Goal: Information Seeking & Learning: Learn about a topic

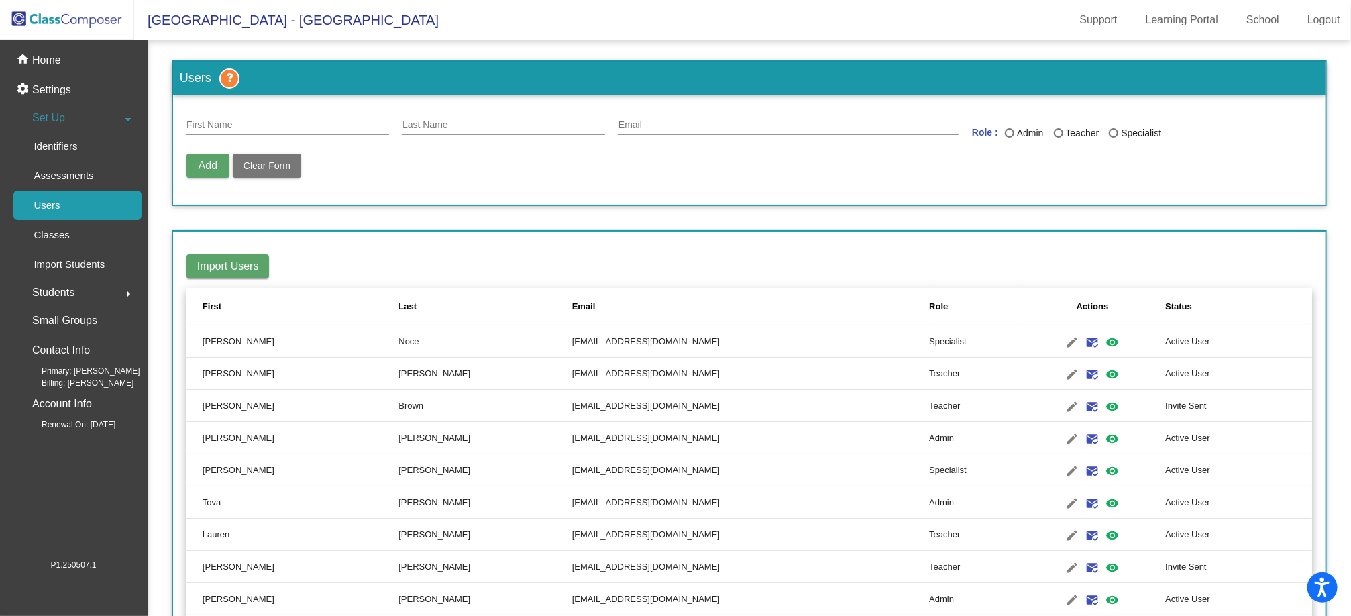
scroll to position [28, 0]
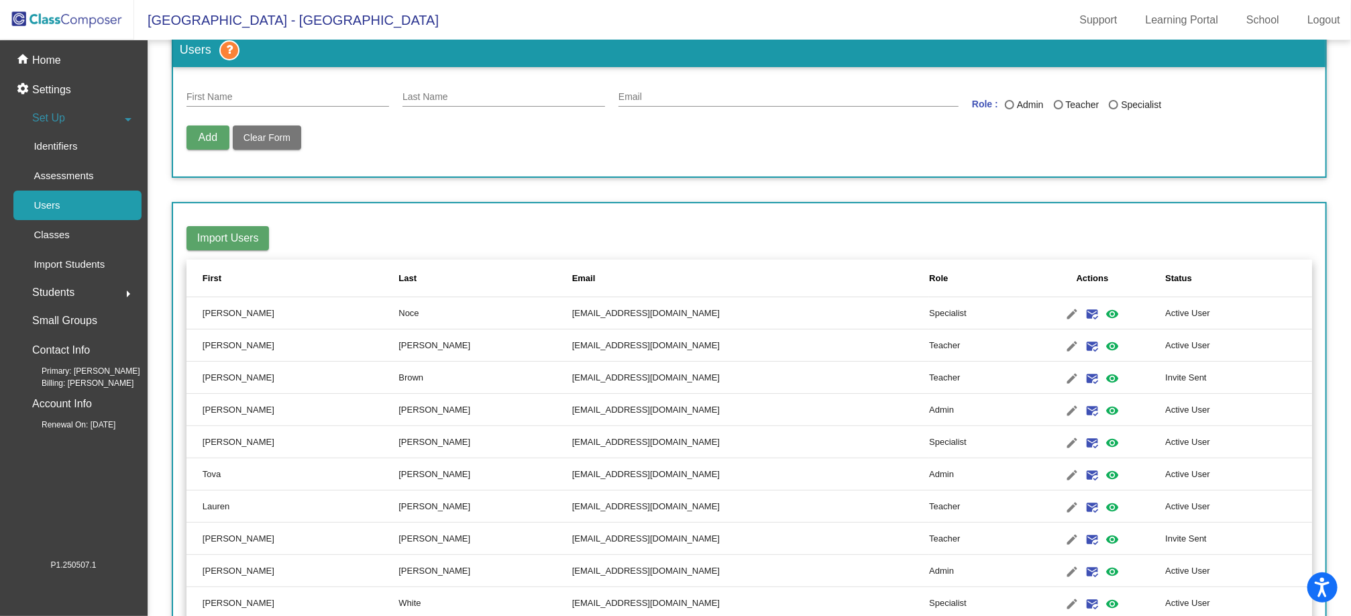
click at [75, 19] on img at bounding box center [67, 20] width 134 height 40
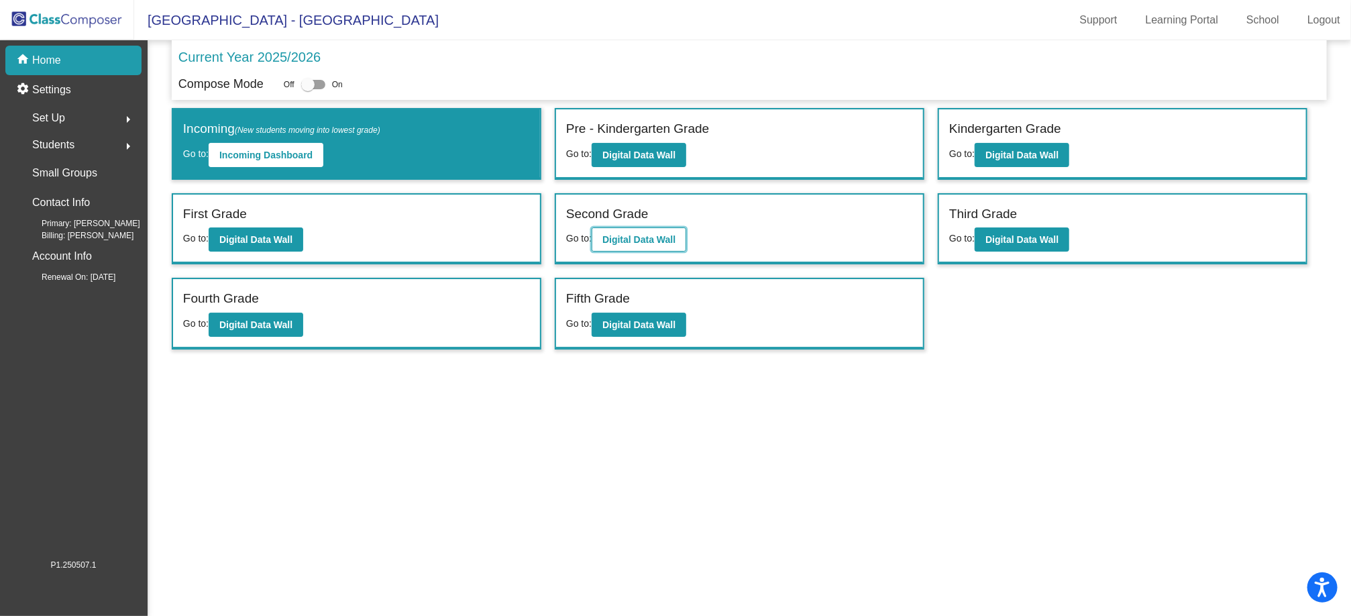
click at [650, 241] on b "Digital Data Wall" at bounding box center [638, 239] width 73 height 11
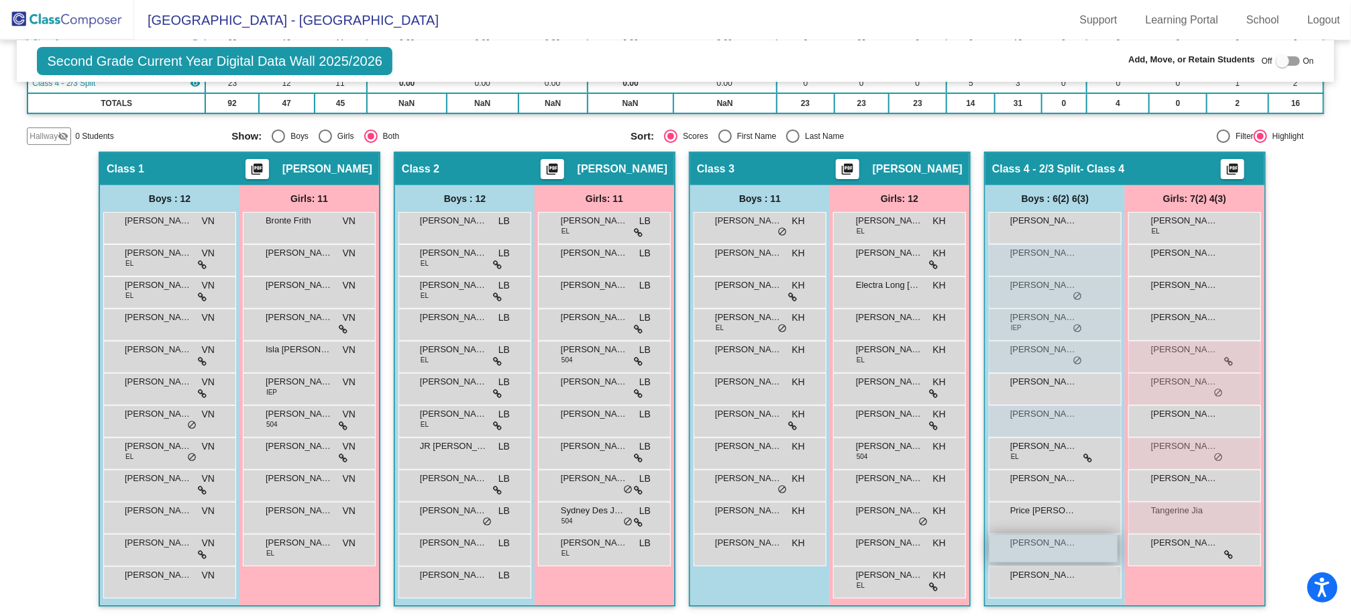
scroll to position [184, 0]
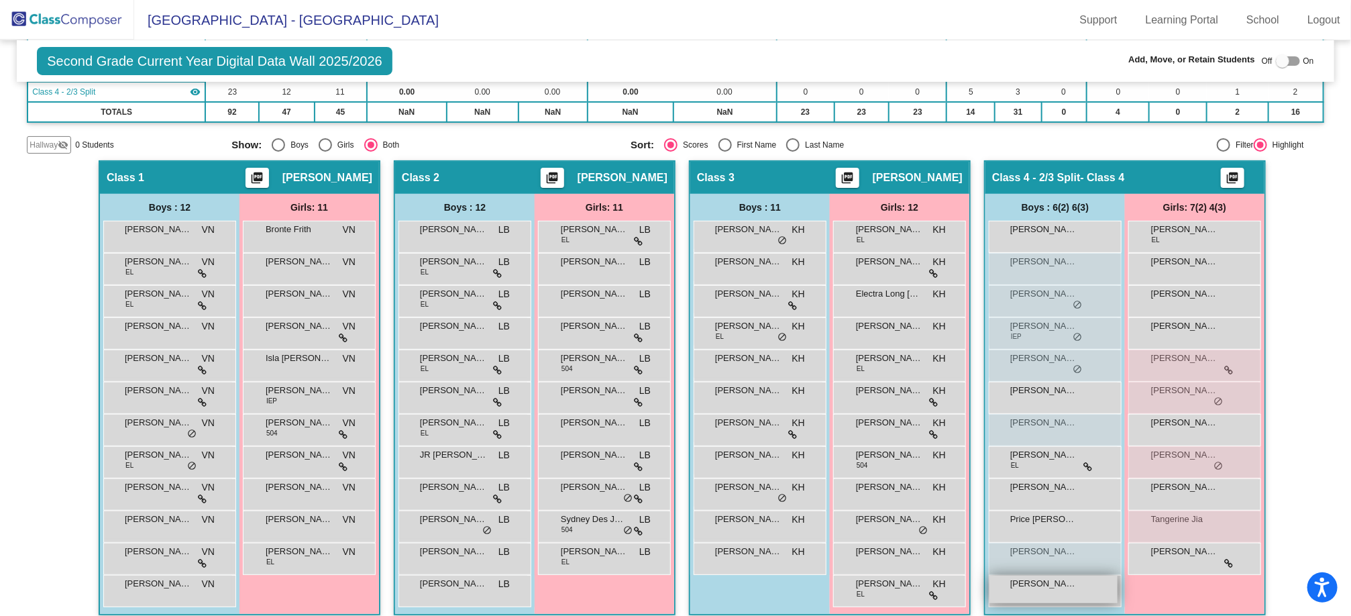
click at [1053, 592] on div "[PERSON_NAME] lock do_not_disturb_alt" at bounding box center [1053, 590] width 128 height 28
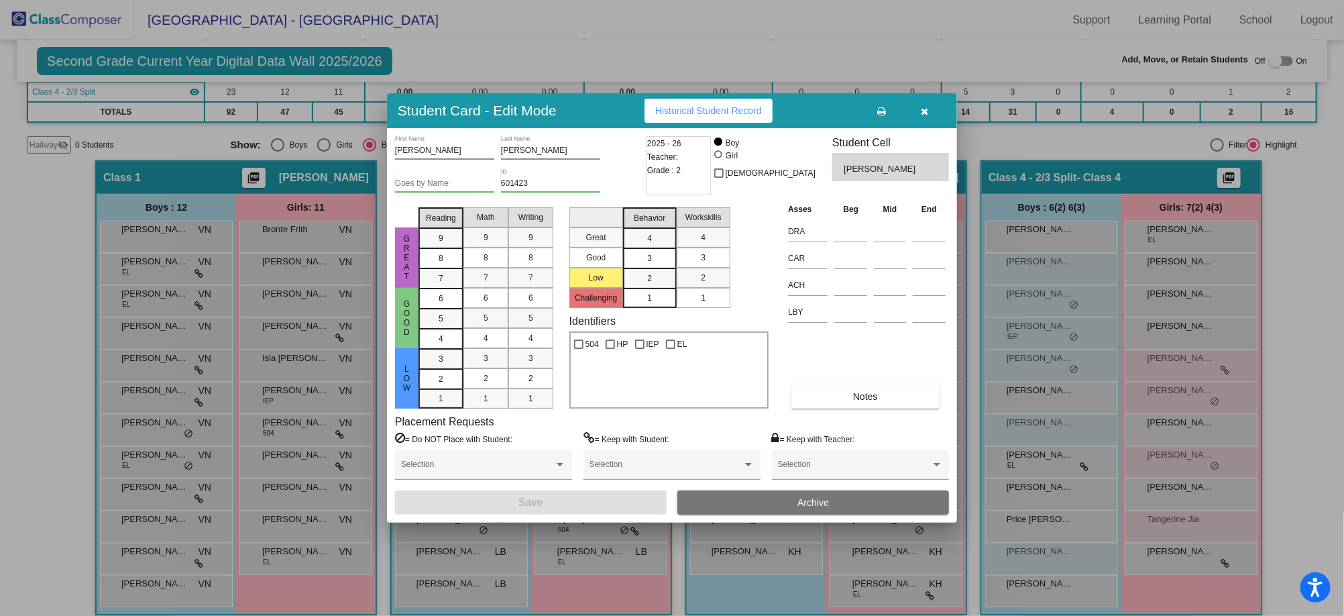
click at [915, 109] on button "button" at bounding box center [925, 111] width 43 height 24
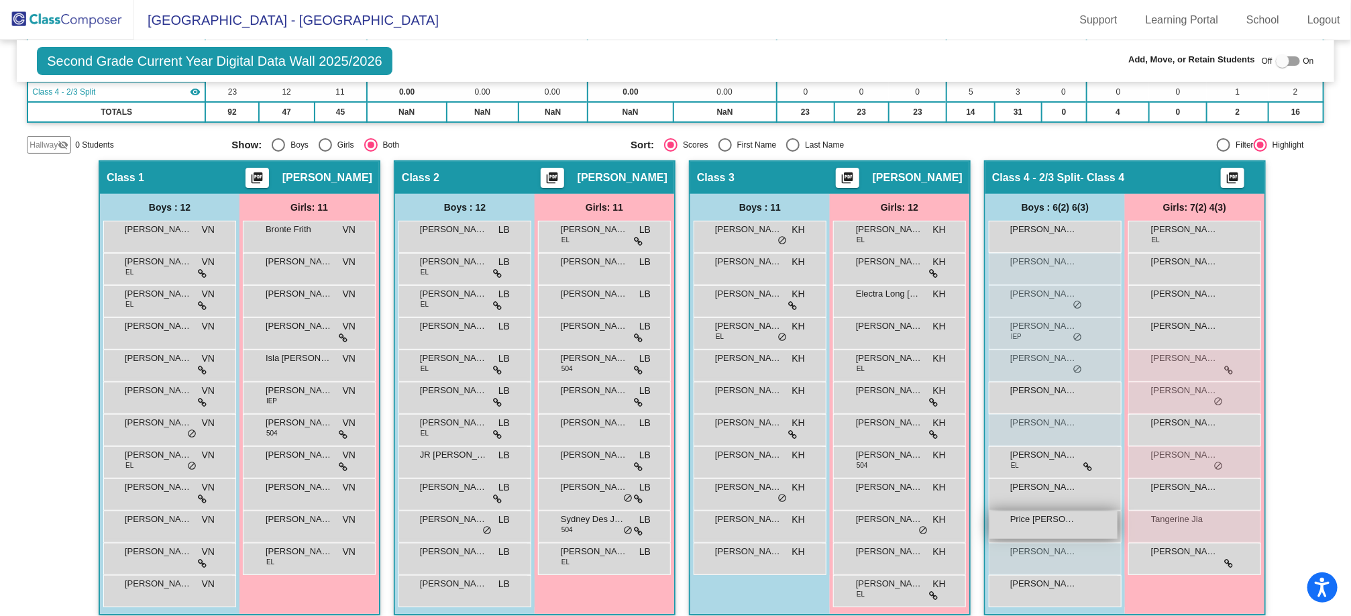
click at [1045, 531] on div "Price [PERSON_NAME] lock do_not_disturb_alt" at bounding box center [1053, 525] width 128 height 28
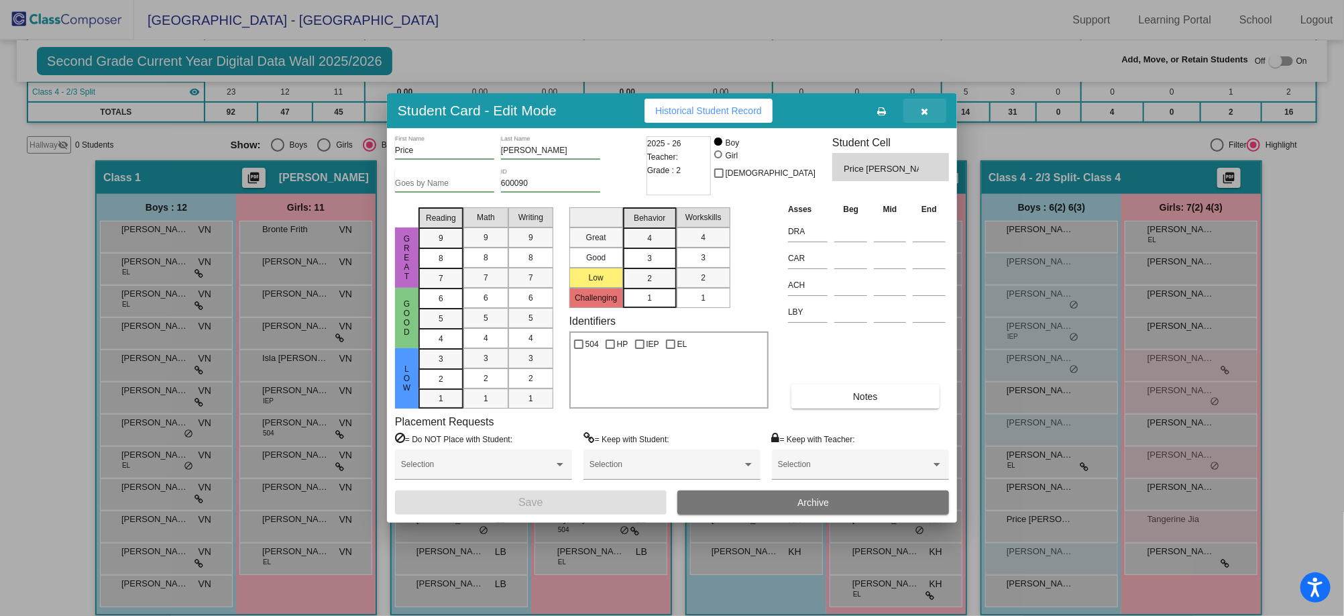
click at [925, 114] on icon "button" at bounding box center [925, 111] width 7 height 9
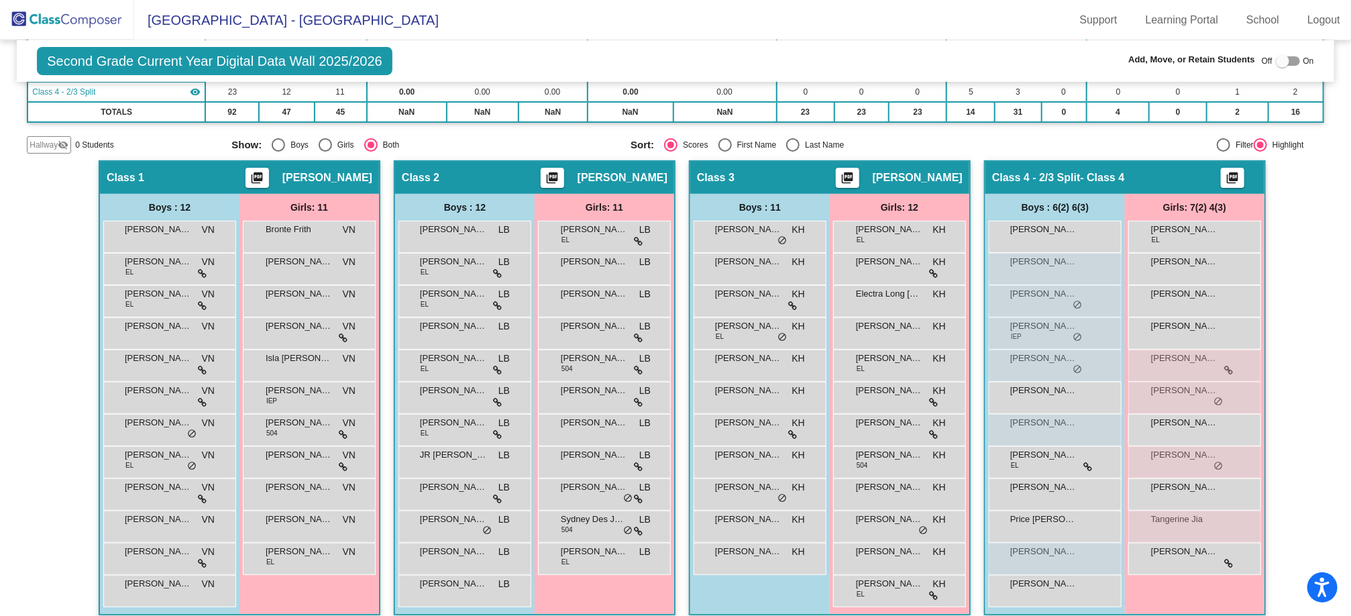
scroll to position [193, 0]
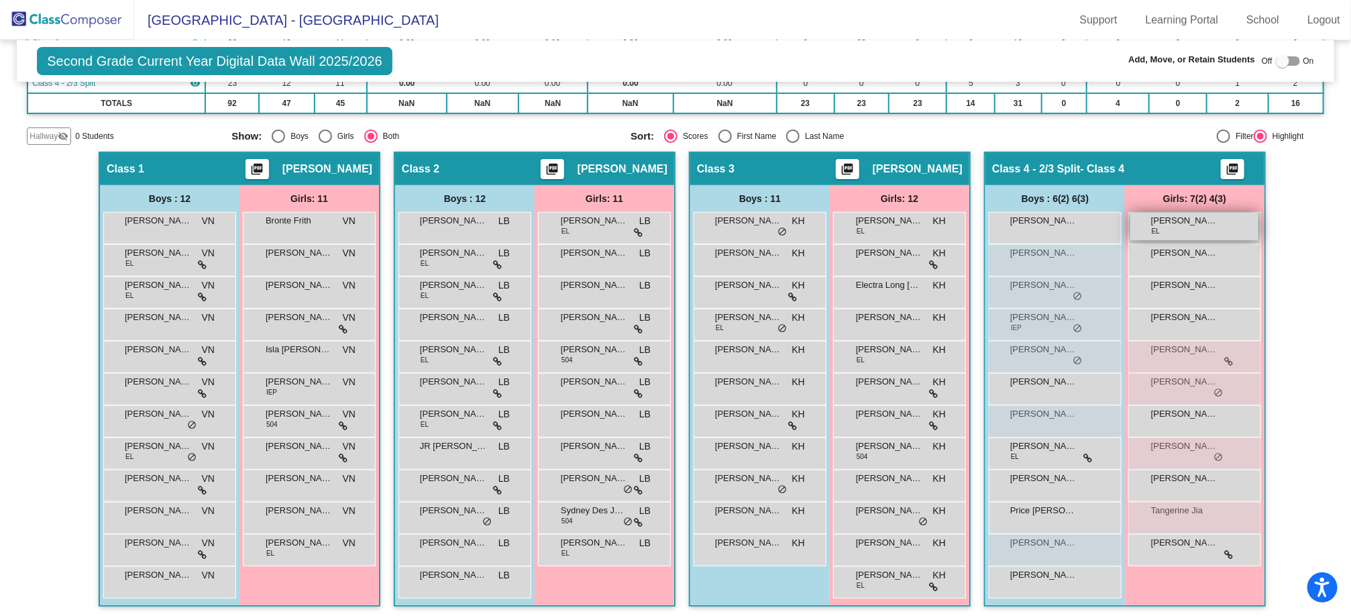
click at [1188, 226] on div "[PERSON_NAME] EL lock do_not_disturb_alt" at bounding box center [1194, 227] width 128 height 28
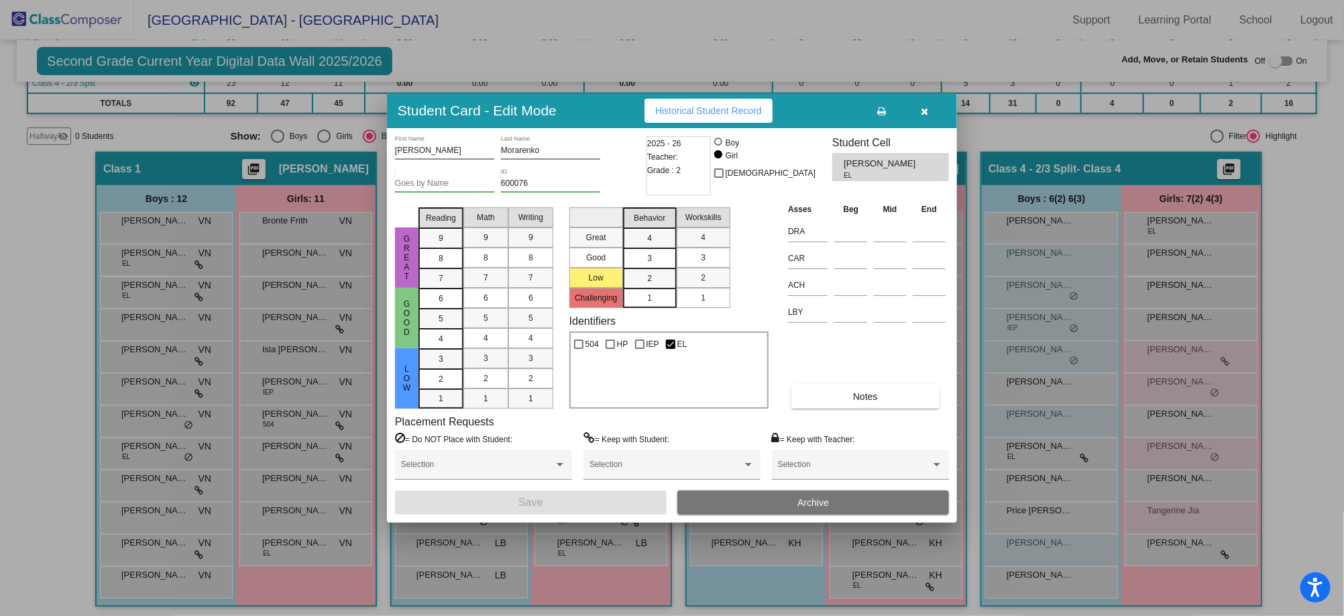
drag, startPoint x: 563, startPoint y: 189, endPoint x: 504, endPoint y: 184, distance: 59.2
click at [504, 184] on div "600076 ID" at bounding box center [550, 180] width 99 height 23
drag, startPoint x: 525, startPoint y: 183, endPoint x: 513, endPoint y: 186, distance: 13.2
click at [508, 188] on div "600076 ID" at bounding box center [550, 180] width 99 height 23
drag, startPoint x: 533, startPoint y: 182, endPoint x: 494, endPoint y: 188, distance: 39.3
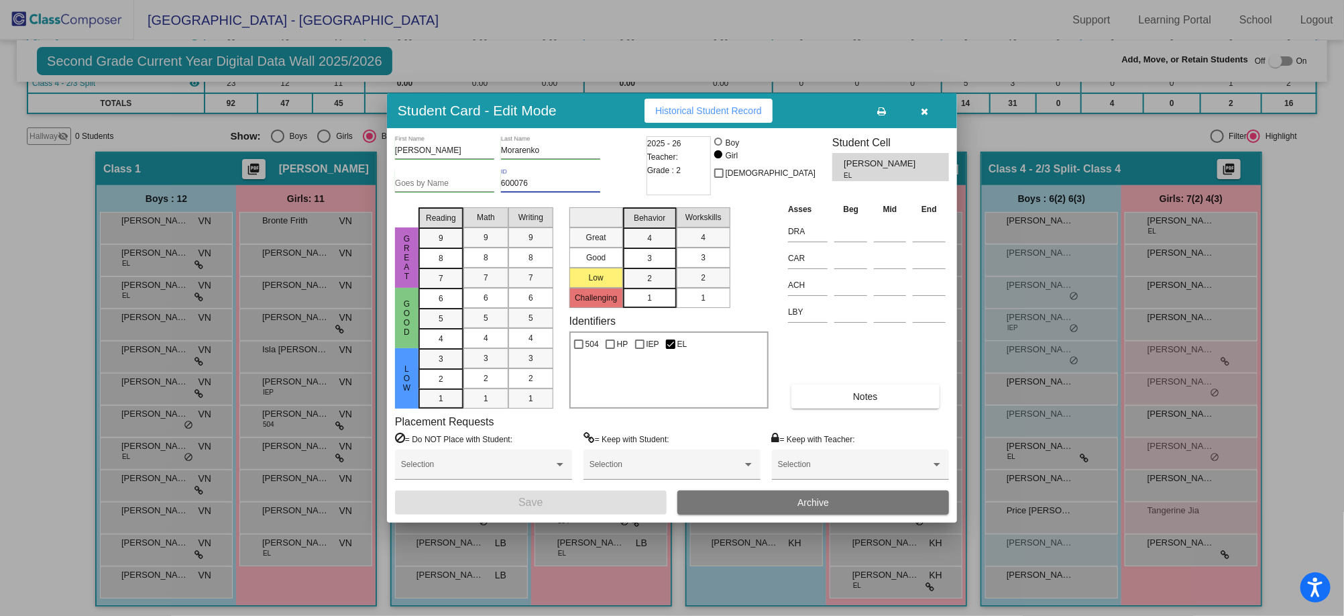
click at [494, 188] on div "Goes by Name 600076 ID" at bounding box center [519, 185] width 248 height 33
click at [920, 113] on button "button" at bounding box center [925, 111] width 43 height 24
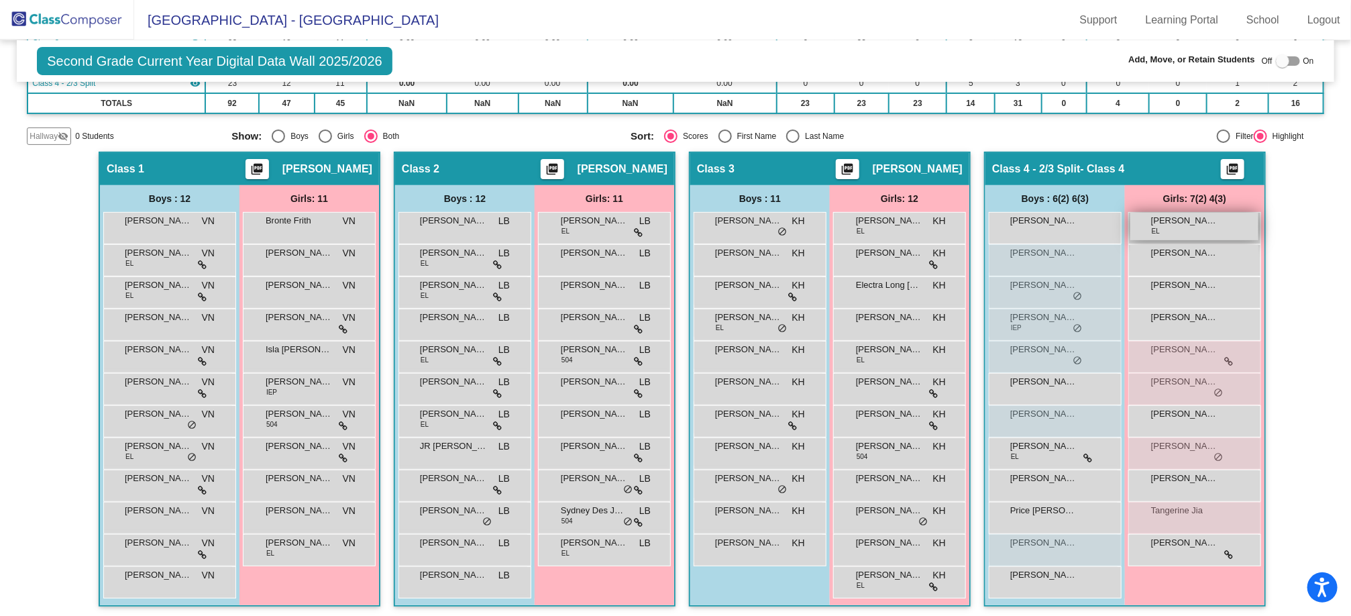
click at [1231, 219] on div "[PERSON_NAME] EL lock do_not_disturb_alt" at bounding box center [1194, 227] width 128 height 28
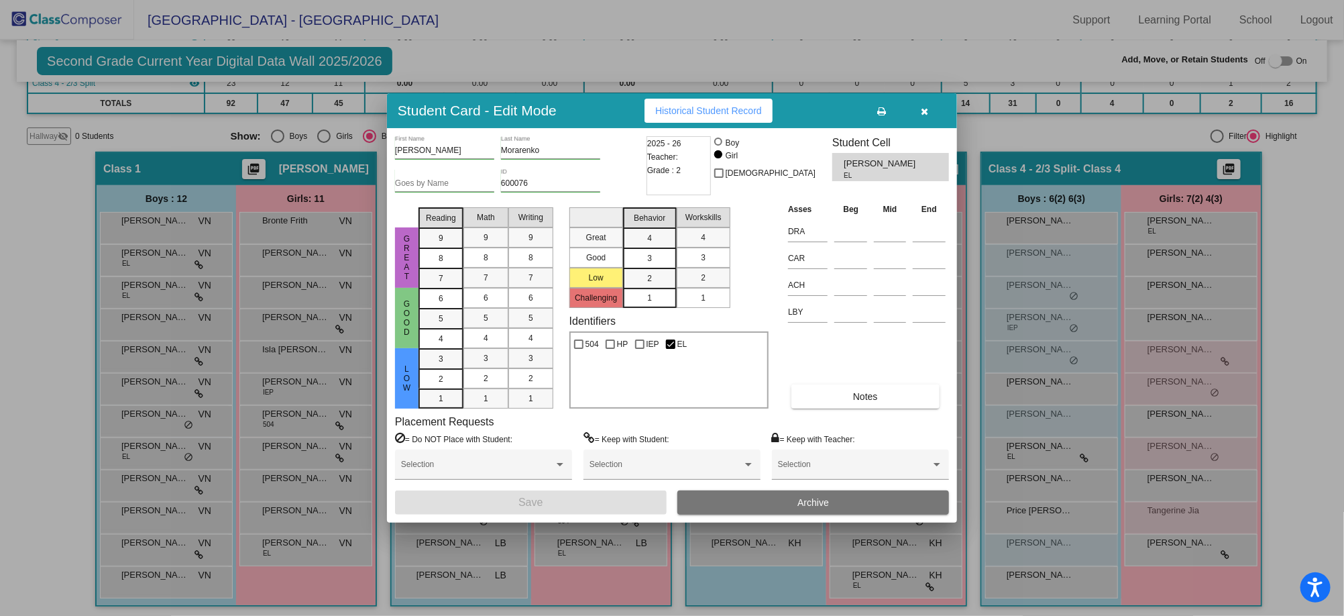
click at [696, 113] on span "Historical Student Record" at bounding box center [708, 110] width 107 height 11
click at [923, 115] on icon "button" at bounding box center [925, 111] width 7 height 9
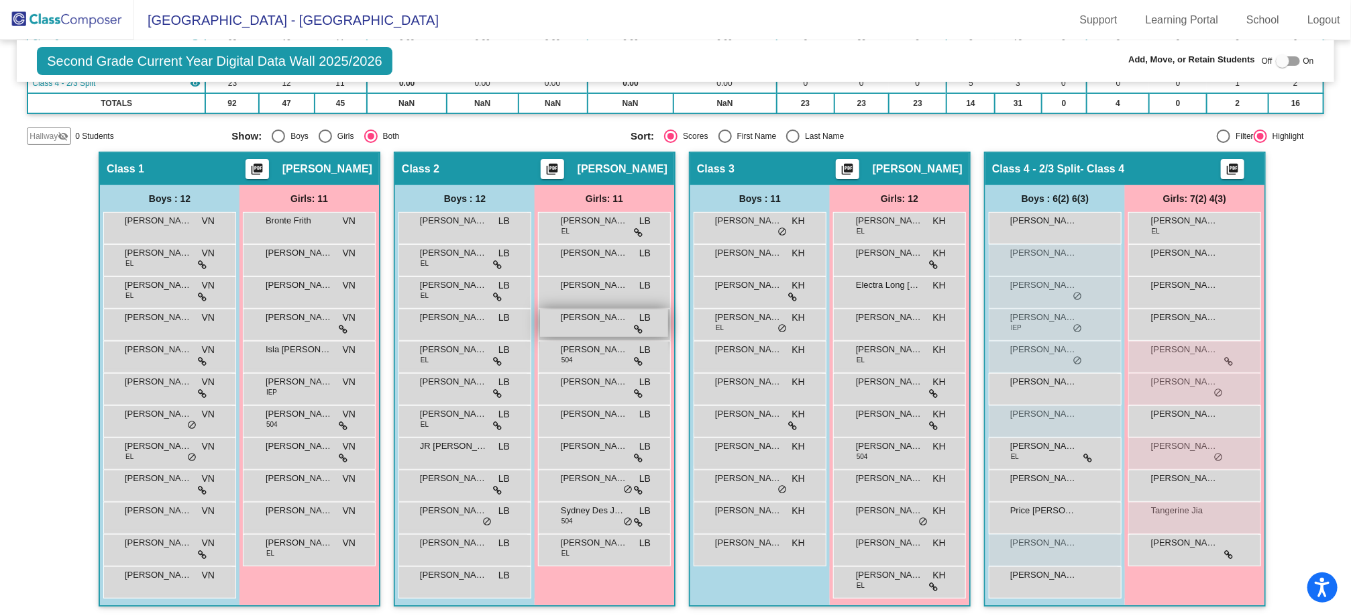
click at [582, 322] on div "[PERSON_NAME] LB lock do_not_disturb_alt" at bounding box center [604, 323] width 128 height 28
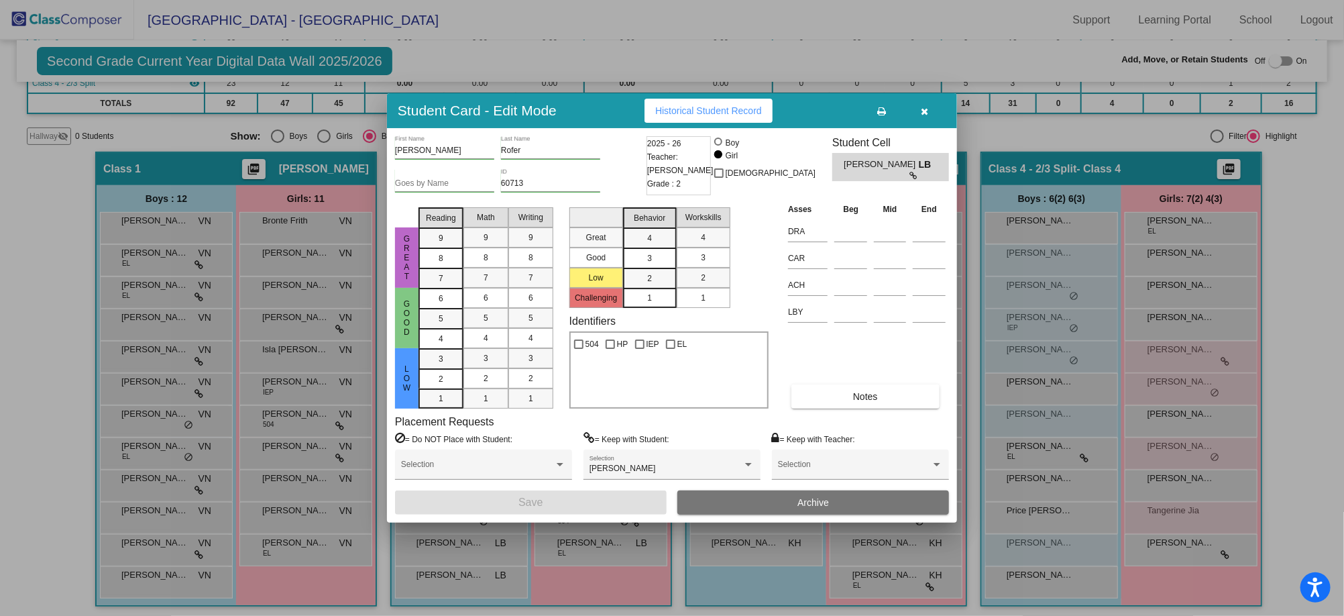
click at [926, 109] on icon "button" at bounding box center [925, 111] width 7 height 9
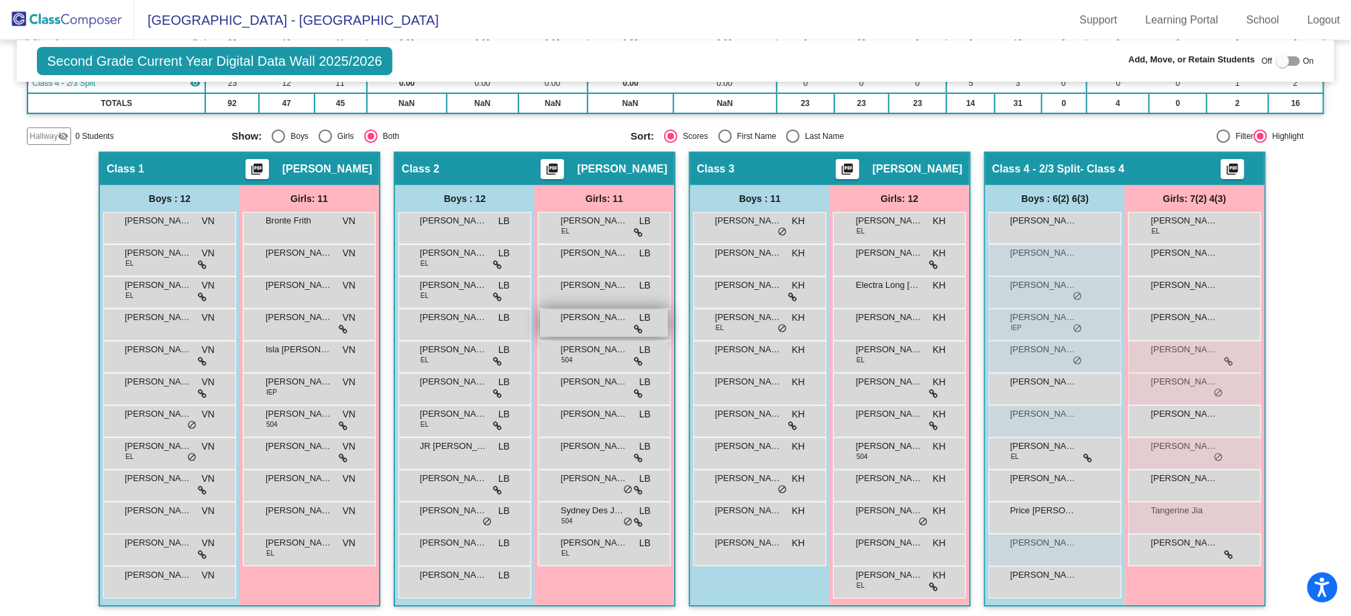
click at [605, 318] on span "[PERSON_NAME]" at bounding box center [594, 317] width 67 height 13
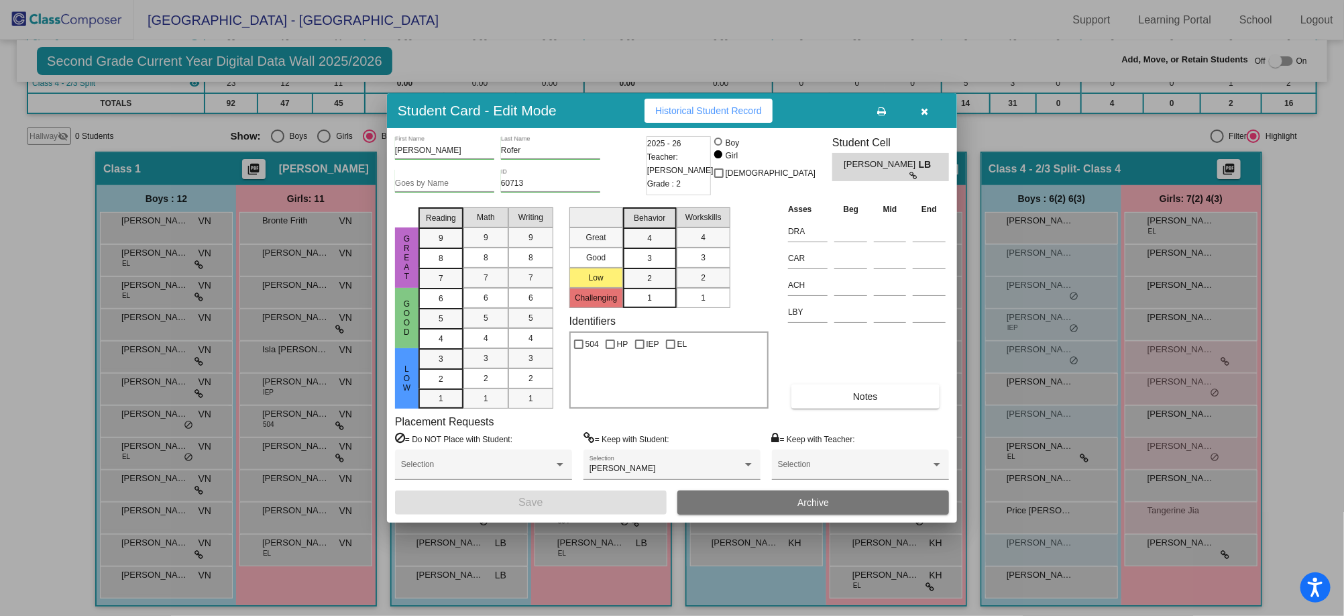
click at [931, 118] on button "button" at bounding box center [925, 111] width 43 height 24
